Goal: Use online tool/utility: Utilize a website feature to perform a specific function

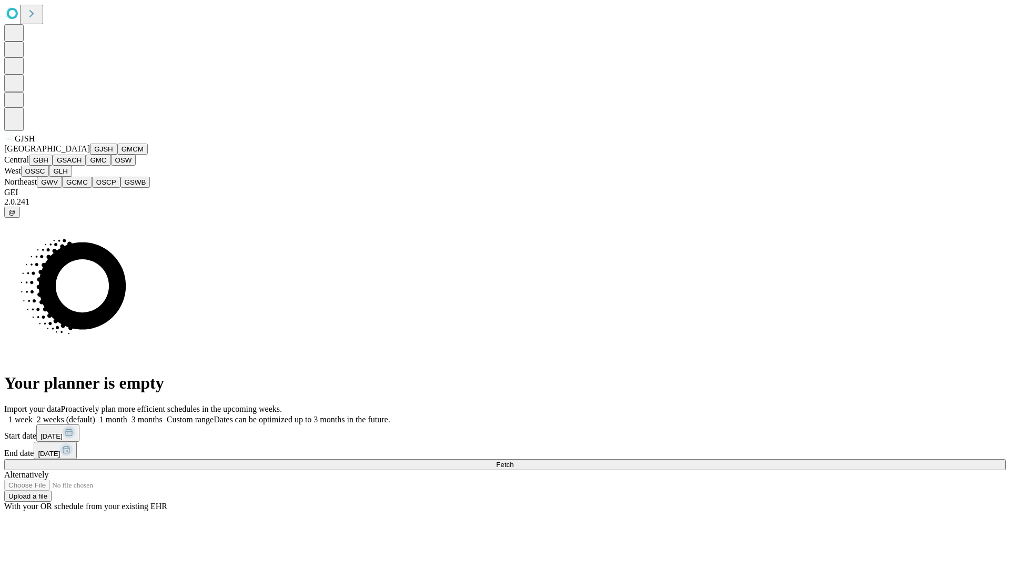
click at [90, 155] on button "GJSH" at bounding box center [103, 149] width 27 height 11
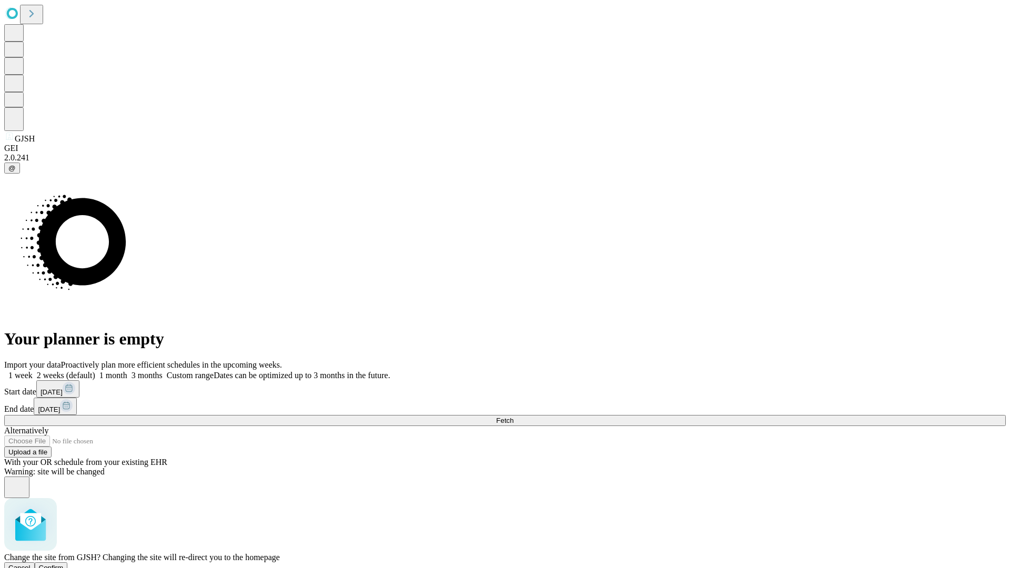
click at [64, 564] on span "Confirm" at bounding box center [51, 568] width 25 height 8
click at [33, 371] on label "1 week" at bounding box center [18, 375] width 28 height 9
click at [514, 417] on span "Fetch" at bounding box center [504, 421] width 17 height 8
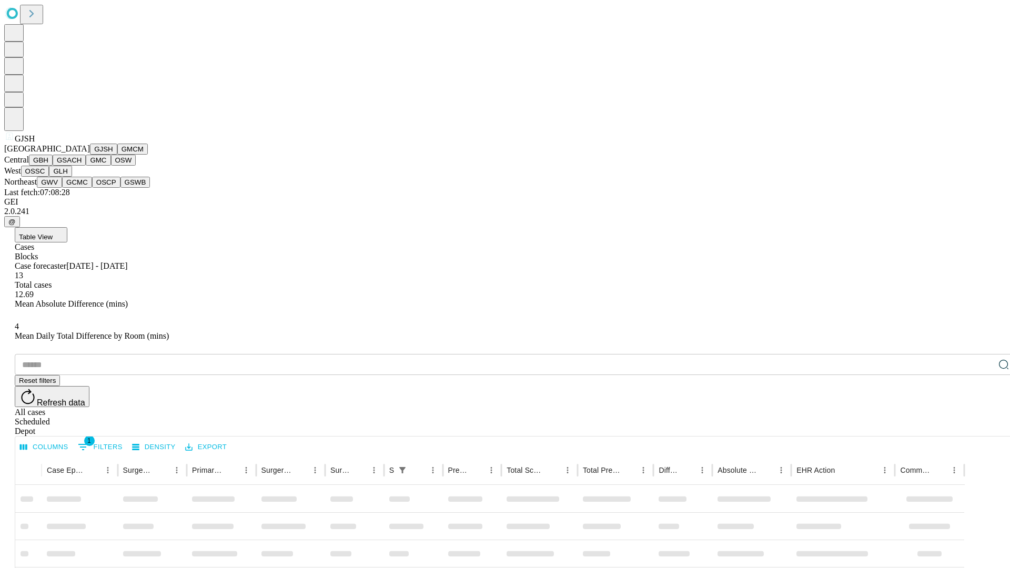
click at [117, 155] on button "GMCM" at bounding box center [132, 149] width 31 height 11
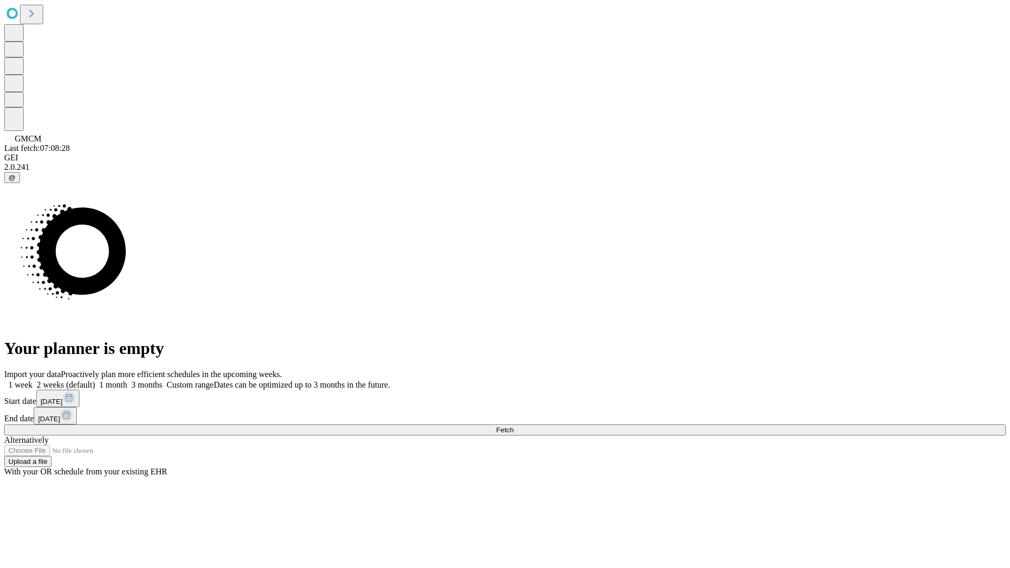
click at [33, 380] on label "1 week" at bounding box center [18, 384] width 28 height 9
click at [514, 426] on span "Fetch" at bounding box center [504, 430] width 17 height 8
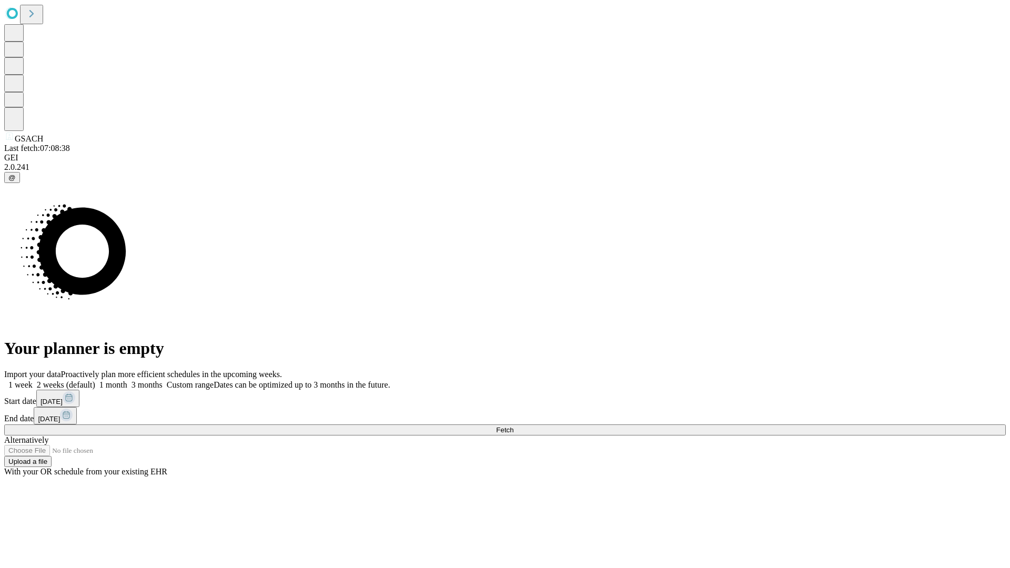
click at [33, 380] on label "1 week" at bounding box center [18, 384] width 28 height 9
click at [514, 426] on span "Fetch" at bounding box center [504, 430] width 17 height 8
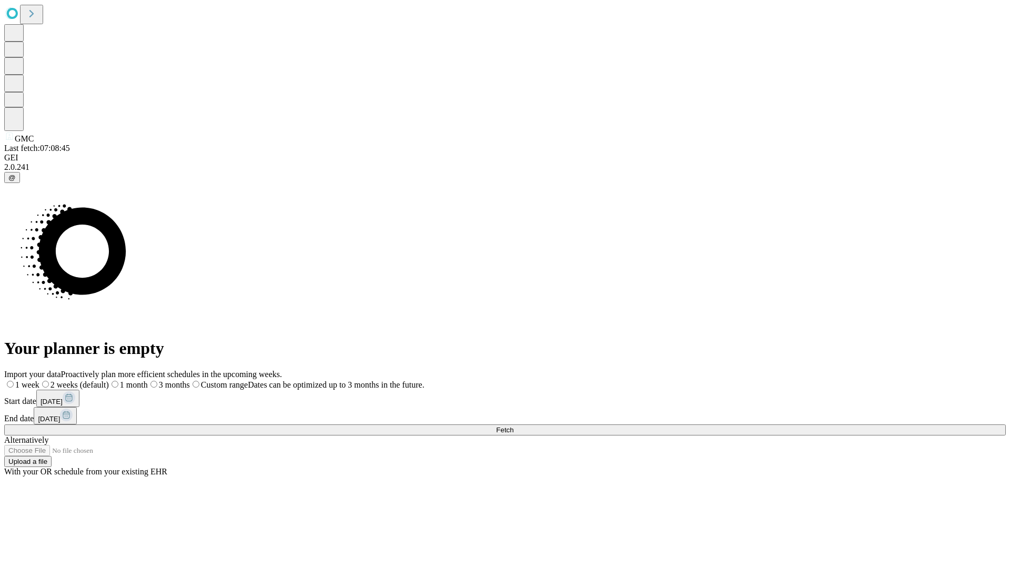
click at [514, 426] on span "Fetch" at bounding box center [504, 430] width 17 height 8
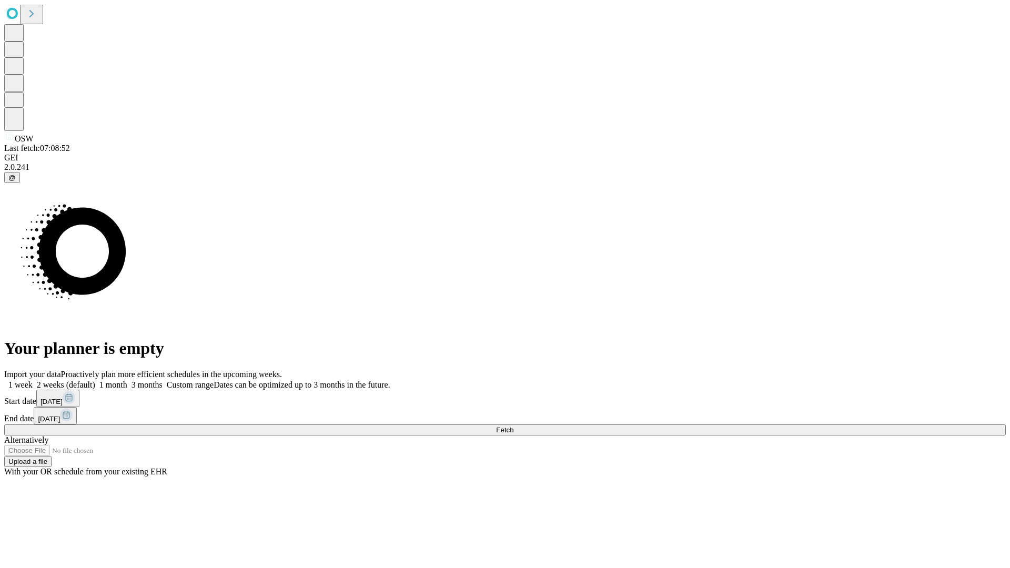
click at [33, 380] on label "1 week" at bounding box center [18, 384] width 28 height 9
click at [514, 426] on span "Fetch" at bounding box center [504, 430] width 17 height 8
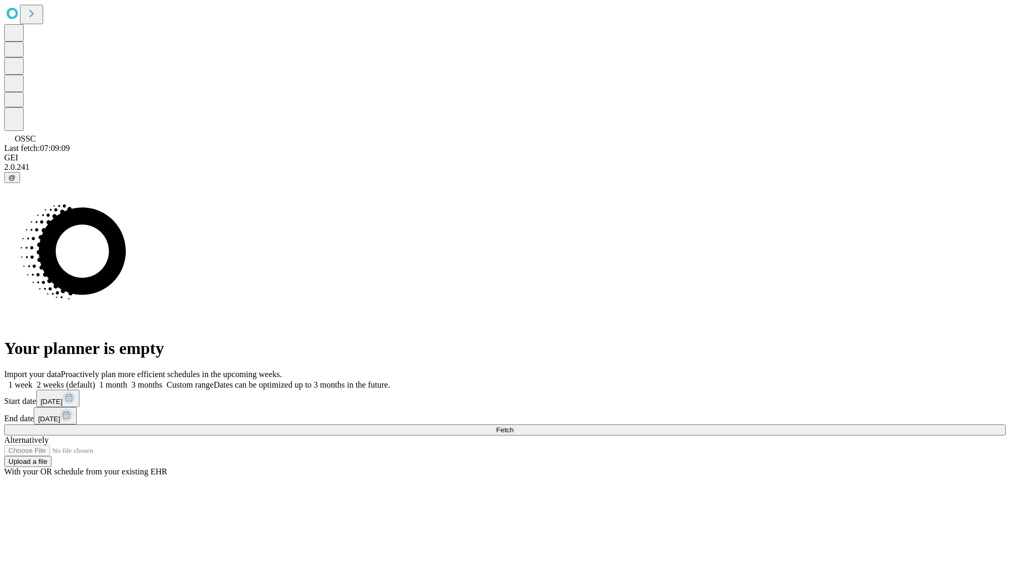
click at [33, 380] on label "1 week" at bounding box center [18, 384] width 28 height 9
click at [514, 426] on span "Fetch" at bounding box center [504, 430] width 17 height 8
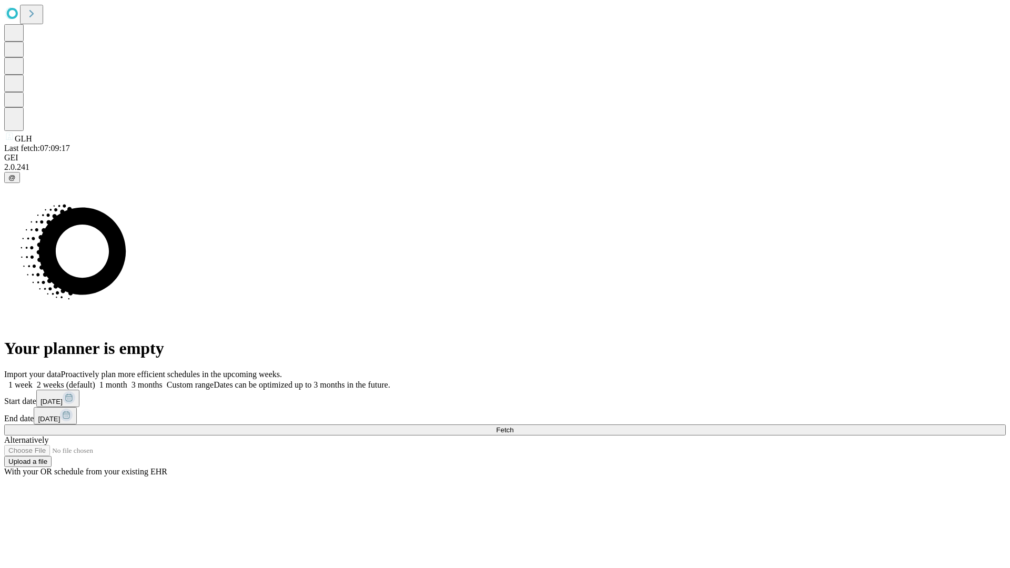
click at [33, 380] on label "1 week" at bounding box center [18, 384] width 28 height 9
click at [514, 426] on span "Fetch" at bounding box center [504, 430] width 17 height 8
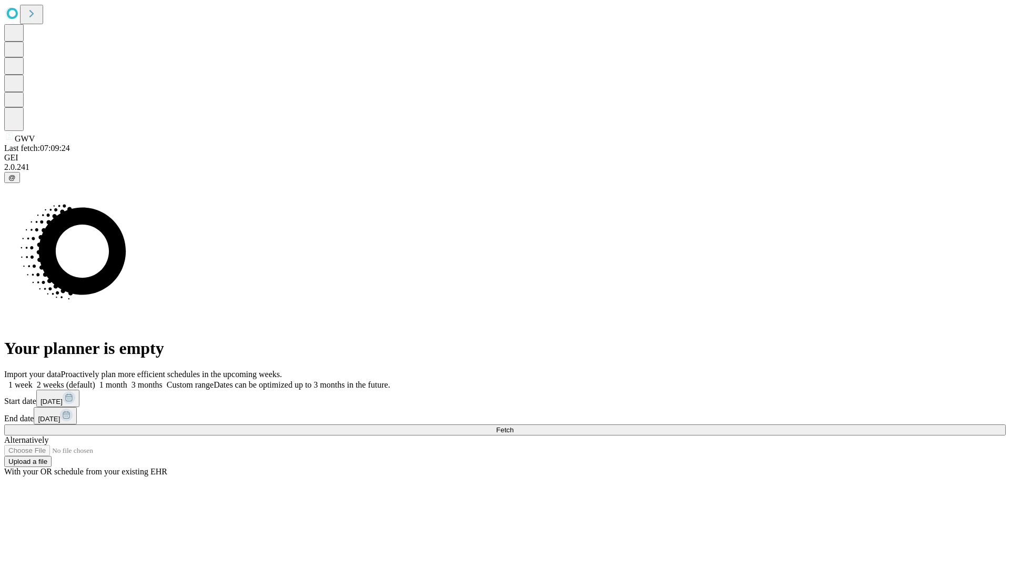
click at [33, 380] on label "1 week" at bounding box center [18, 384] width 28 height 9
click at [514, 426] on span "Fetch" at bounding box center [504, 430] width 17 height 8
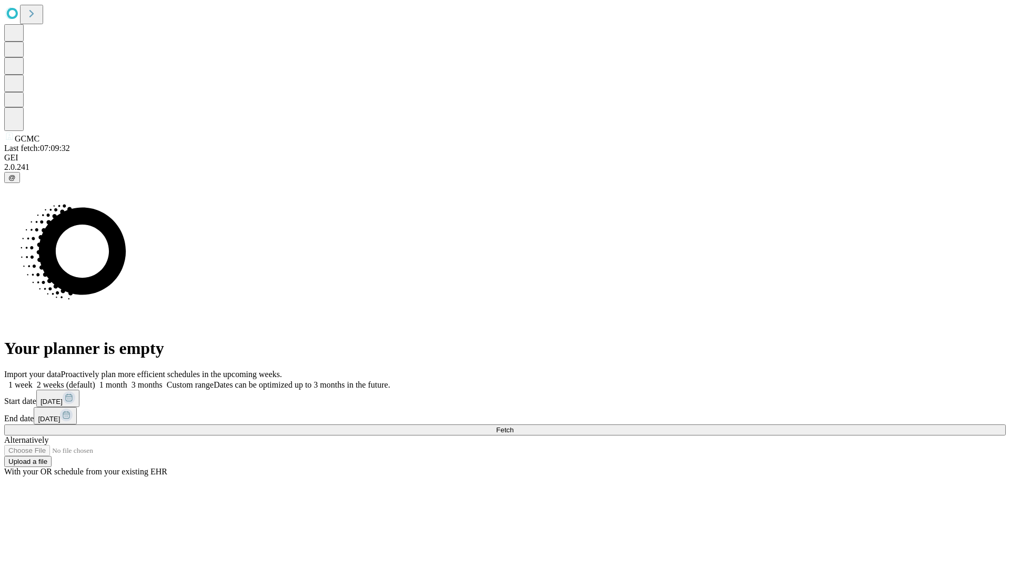
click at [33, 380] on label "1 week" at bounding box center [18, 384] width 28 height 9
click at [514, 426] on span "Fetch" at bounding box center [504, 430] width 17 height 8
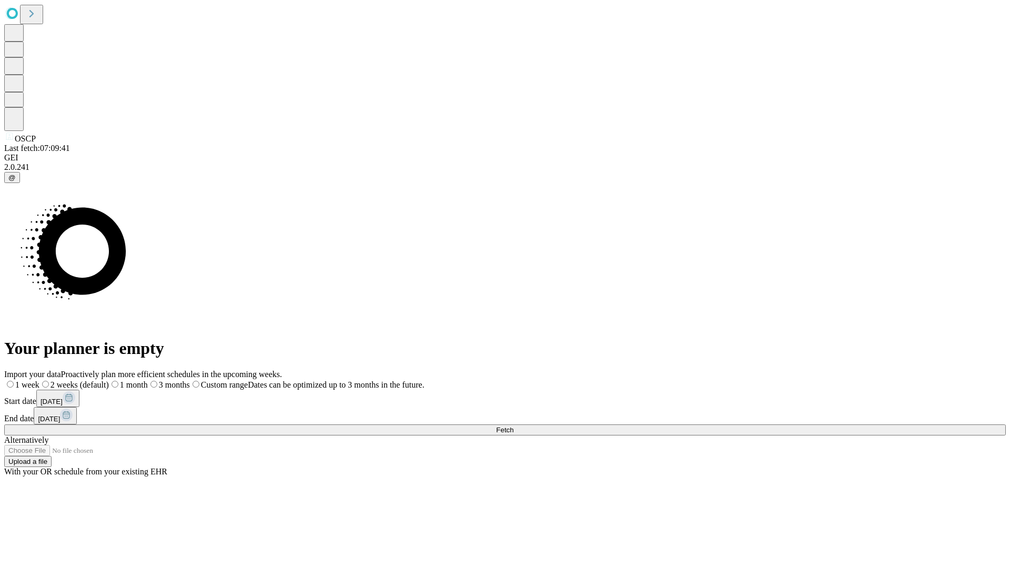
click at [39, 380] on label "1 week" at bounding box center [21, 384] width 35 height 9
click at [514, 426] on span "Fetch" at bounding box center [504, 430] width 17 height 8
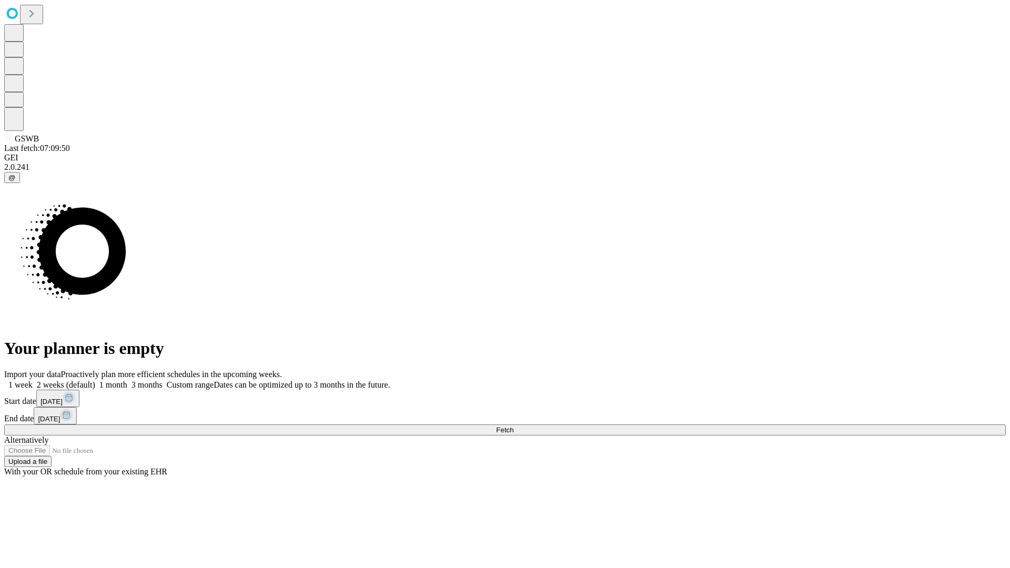
click at [33, 380] on label "1 week" at bounding box center [18, 384] width 28 height 9
click at [514, 426] on span "Fetch" at bounding box center [504, 430] width 17 height 8
